Goal: Information Seeking & Learning: Learn about a topic

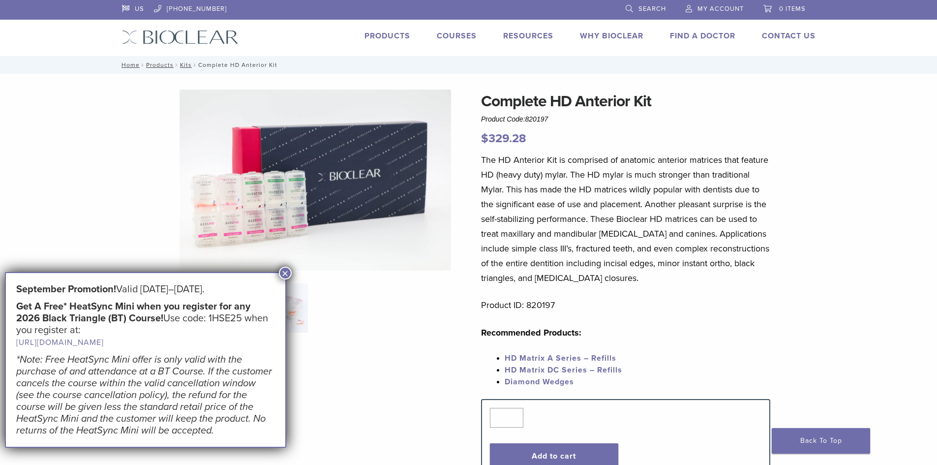
click at [281, 274] on button "×" at bounding box center [285, 273] width 13 height 13
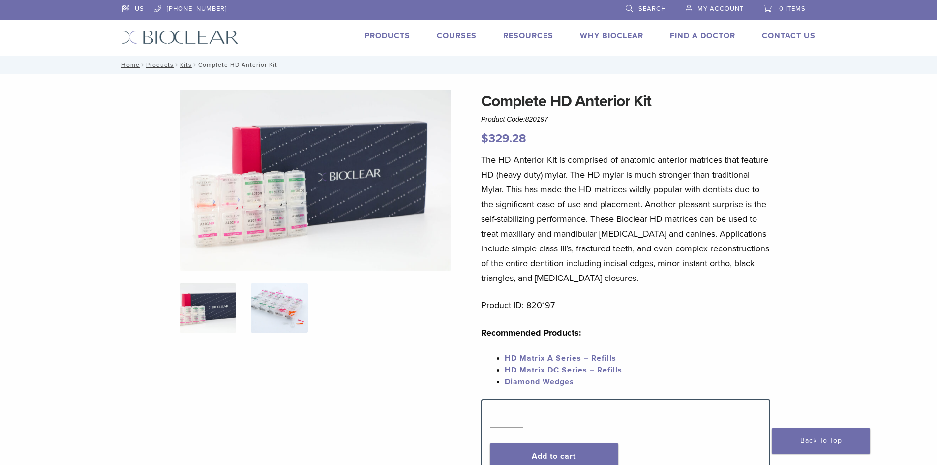
click at [278, 311] on img at bounding box center [279, 307] width 57 height 49
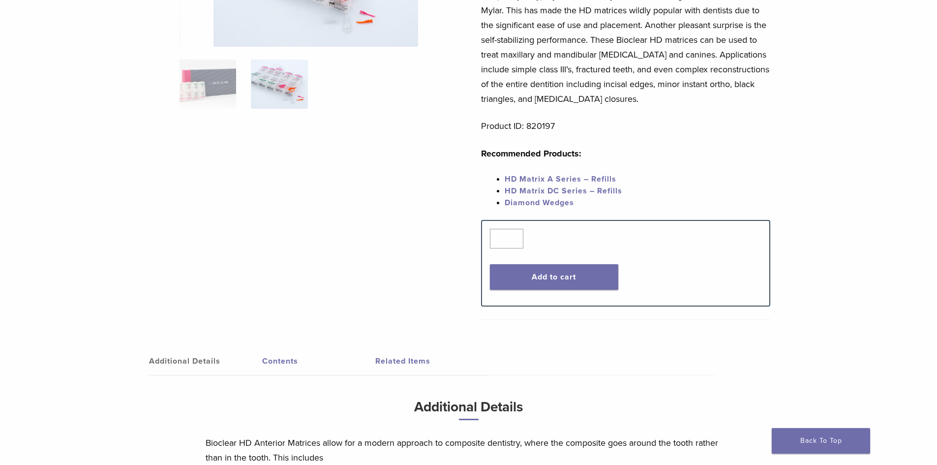
scroll to position [295, 0]
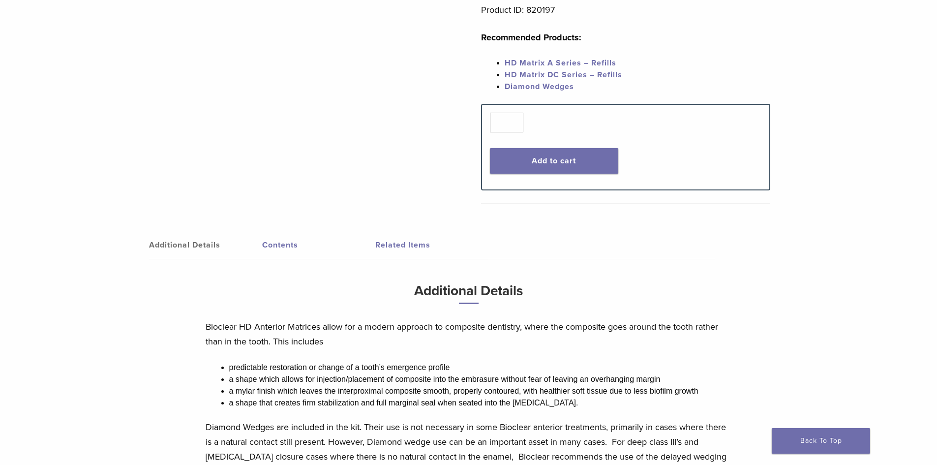
click at [281, 247] on link "Contents" at bounding box center [318, 245] width 113 height 28
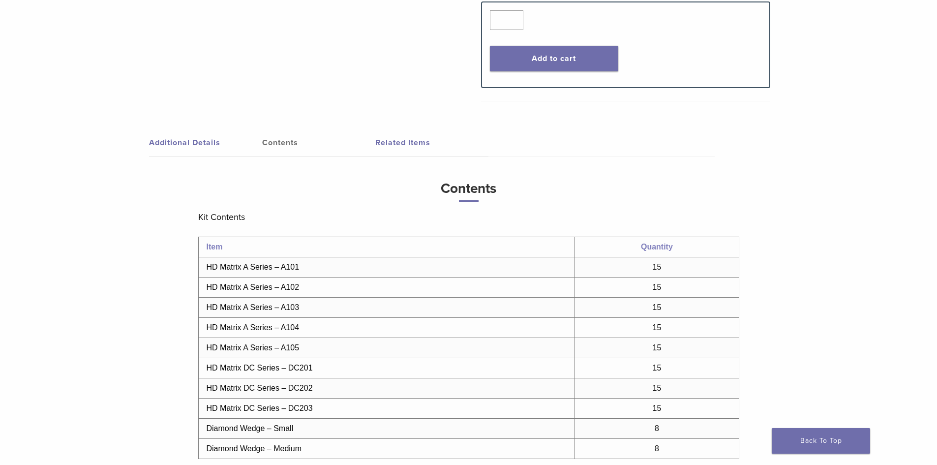
scroll to position [213, 0]
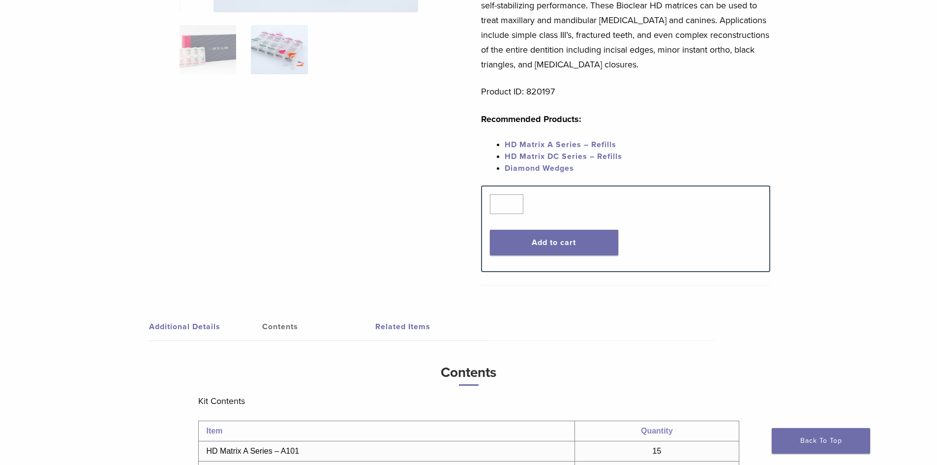
click at [406, 328] on link "Related Items" at bounding box center [431, 327] width 113 height 28
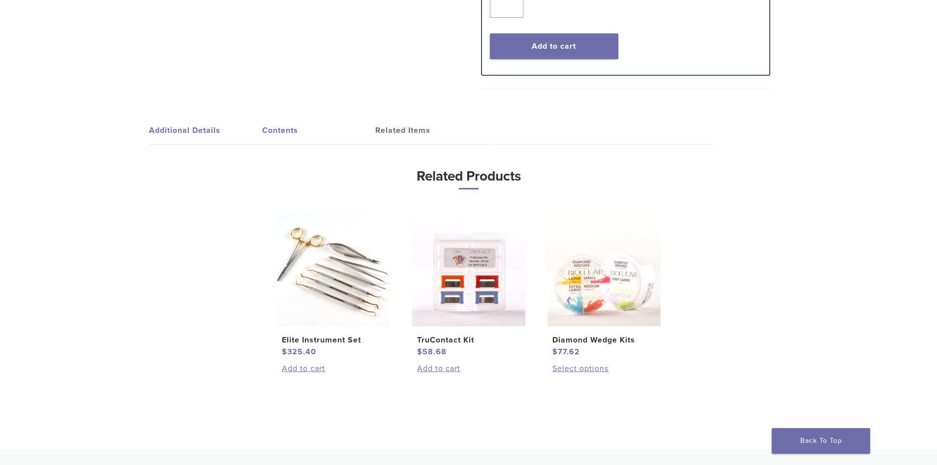
scroll to position [410, 0]
click at [204, 136] on link "Additional Details" at bounding box center [205, 130] width 113 height 28
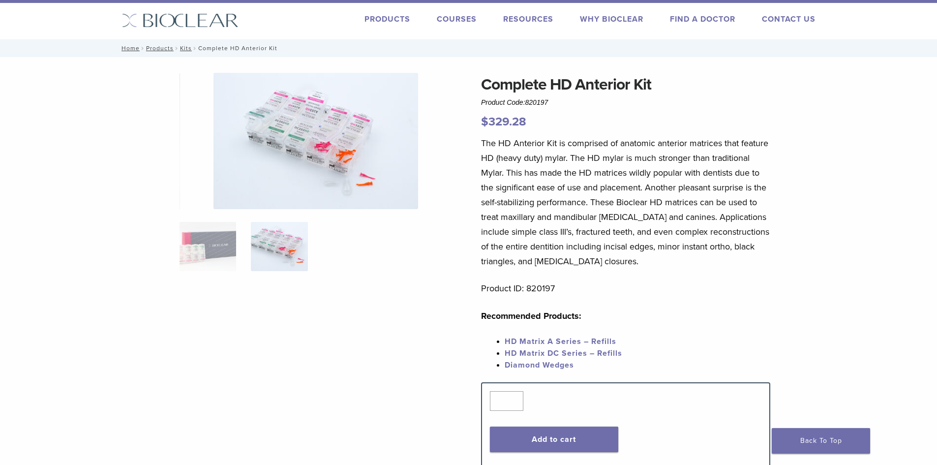
scroll to position [0, 0]
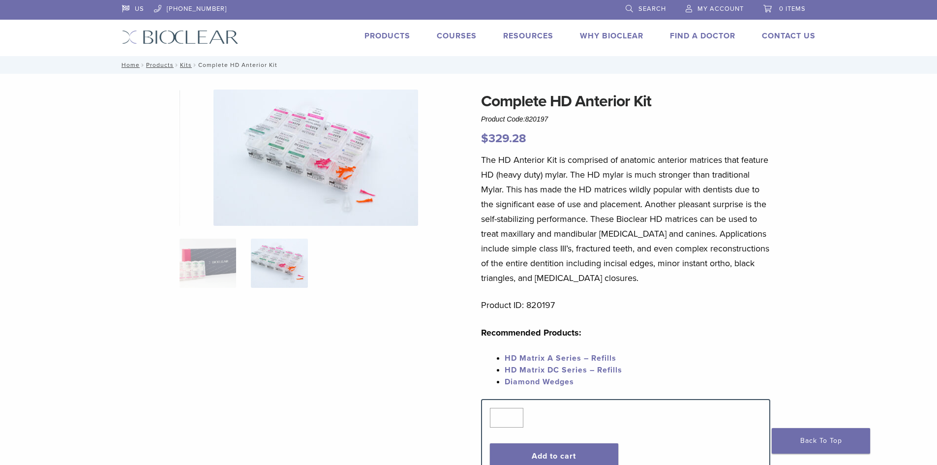
click at [726, 34] on link "Find A Doctor" at bounding box center [702, 36] width 65 height 10
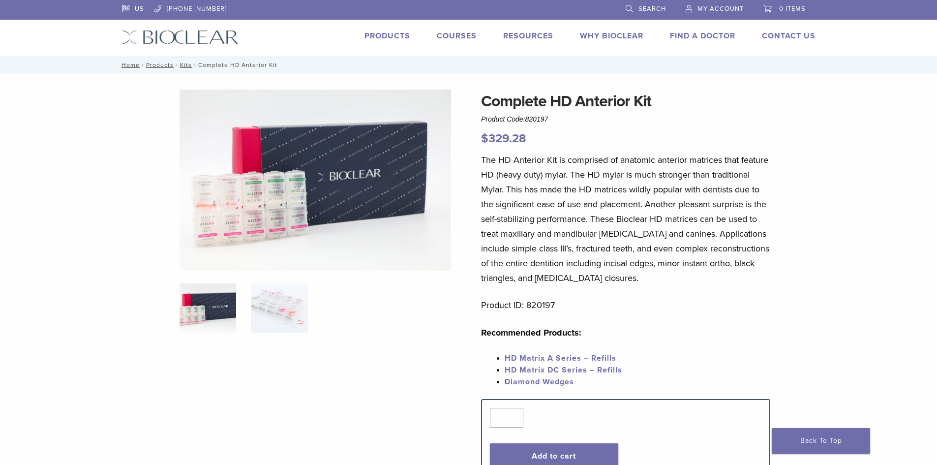
click at [468, 34] on link "Courses" at bounding box center [457, 36] width 40 height 10
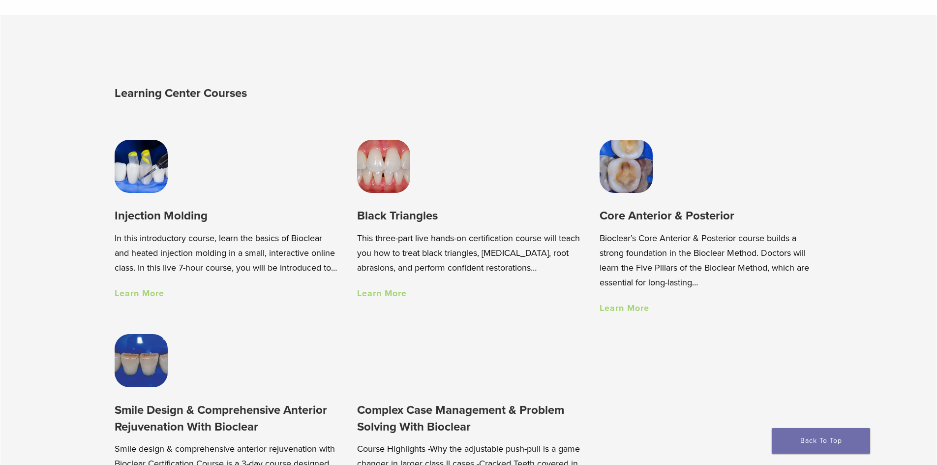
scroll to position [689, 0]
click at [160, 298] on link "Learn More" at bounding box center [140, 292] width 50 height 11
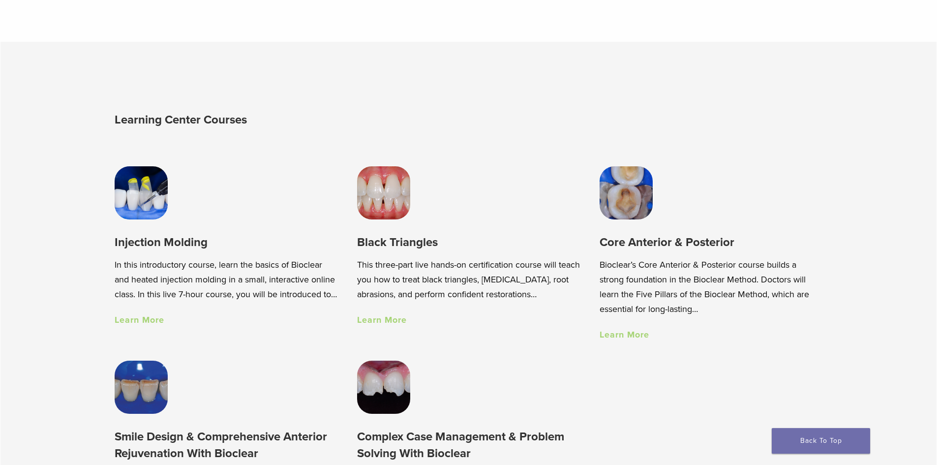
scroll to position [639, 0]
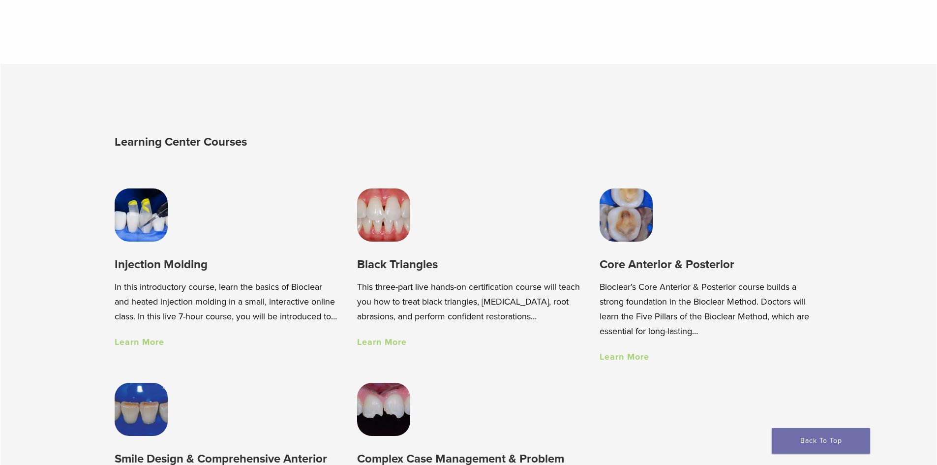
click at [373, 269] on h3 "Black Triangles" at bounding box center [468, 264] width 223 height 16
click at [397, 344] on link "Learn More" at bounding box center [382, 341] width 50 height 11
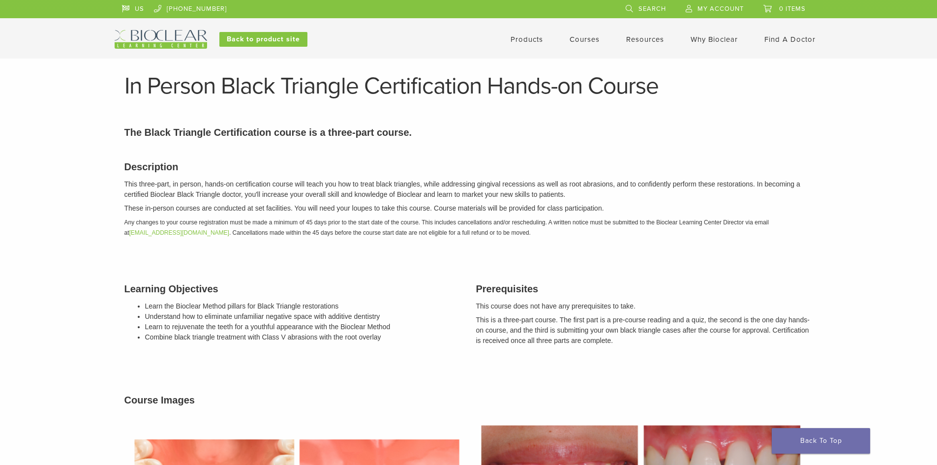
click at [529, 38] on link "Products" at bounding box center [526, 39] width 32 height 9
